Goal: Find specific page/section: Find specific page/section

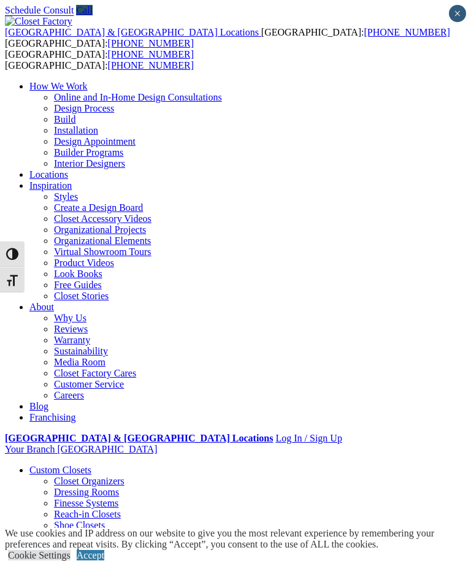
click at [0, 0] on div at bounding box center [0, 0] width 0 height 0
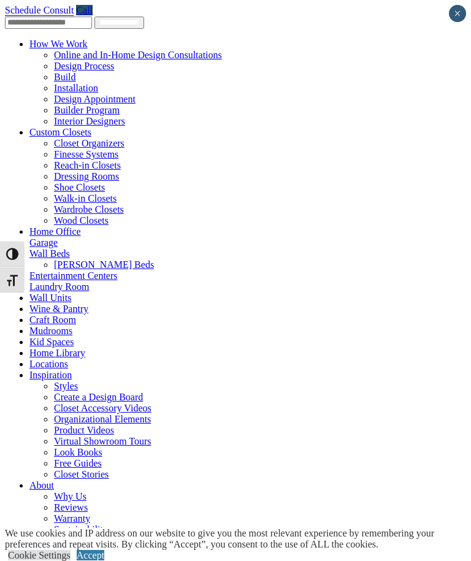
click at [66, 369] on link "Locations" at bounding box center [48, 364] width 39 height 10
click at [29, 369] on link "Locations" at bounding box center [48, 364] width 39 height 10
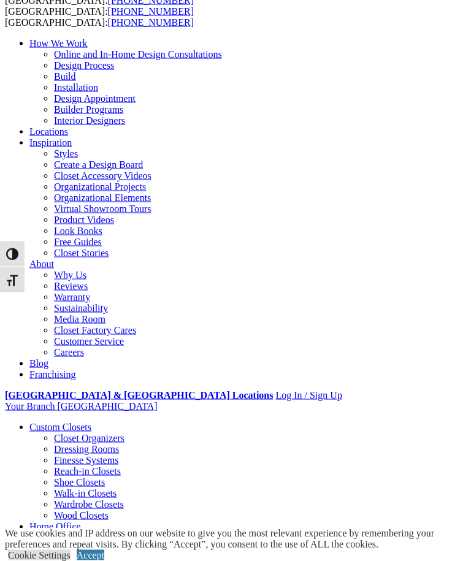
scroll to position [26, 0]
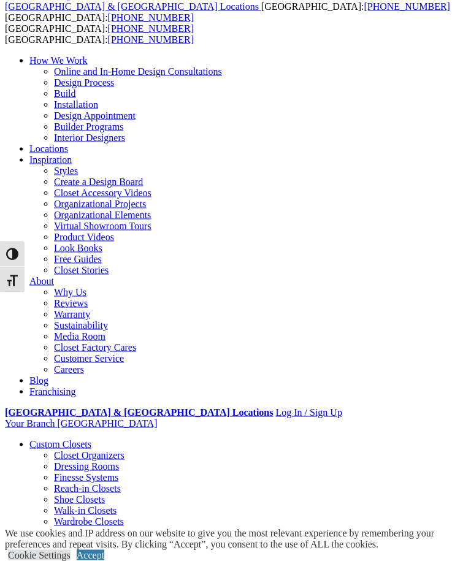
type input "*****"
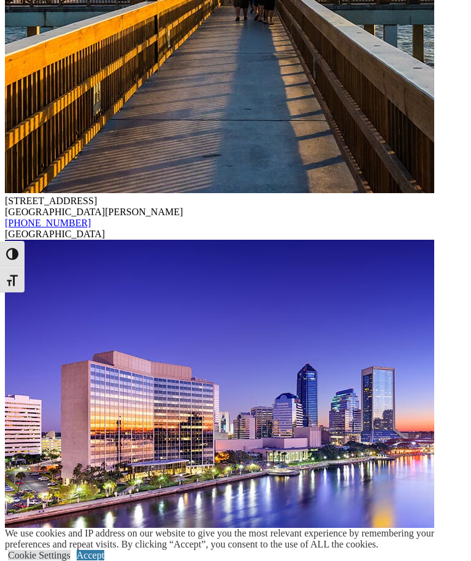
scroll to position [8677, 0]
